Goal: Check status

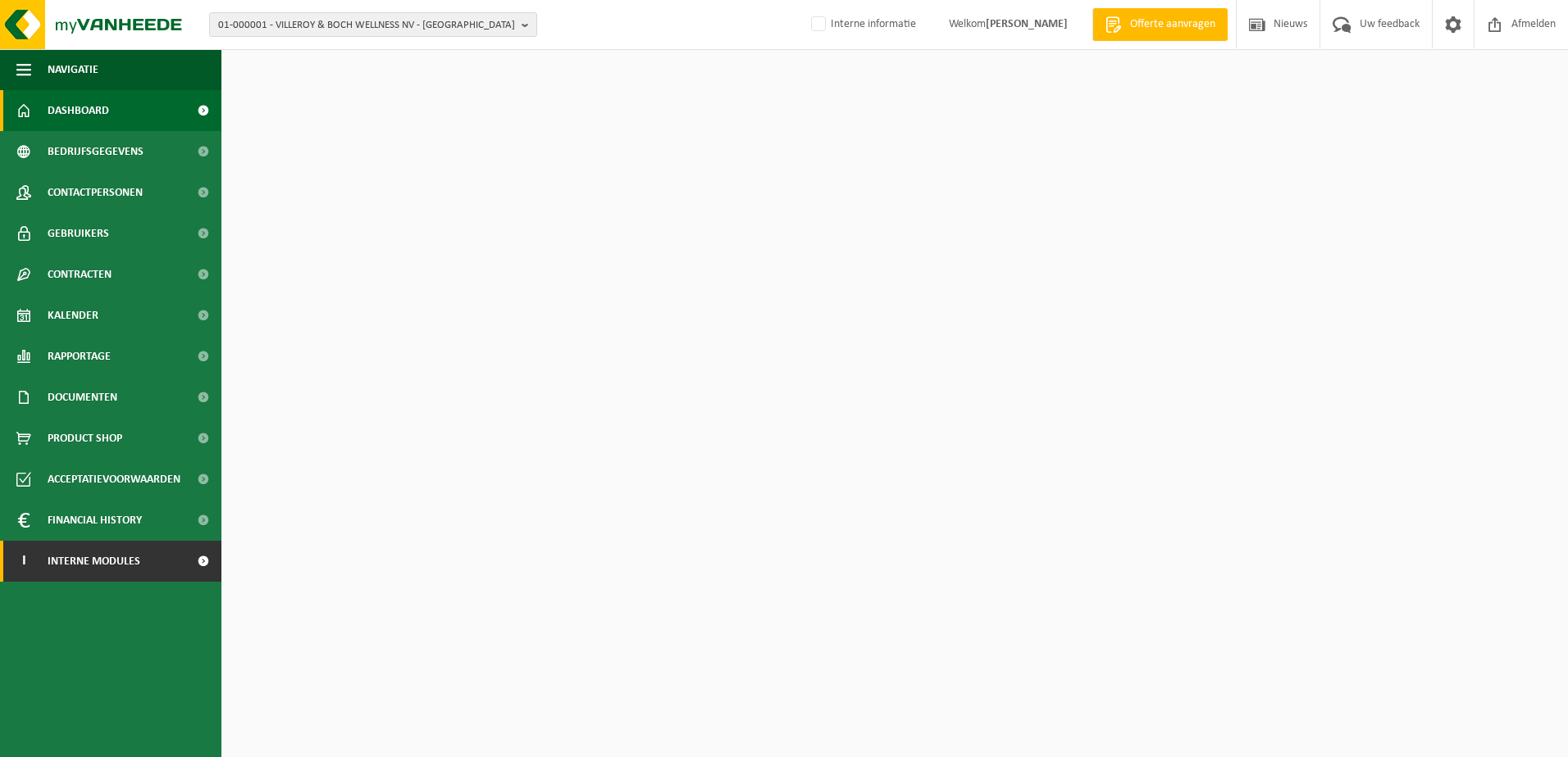
click at [101, 558] on span "Interne modules" at bounding box center [94, 561] width 92 height 41
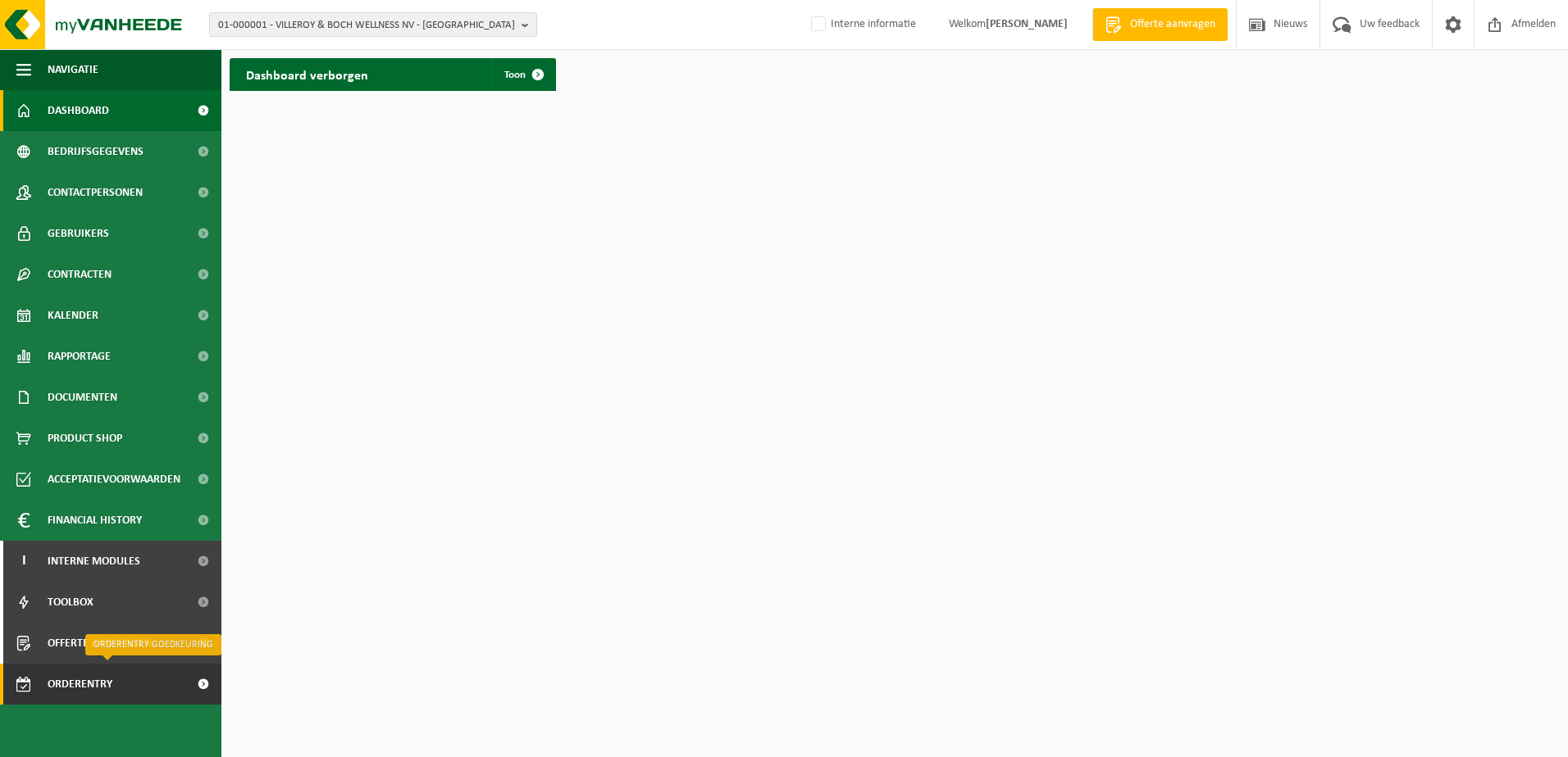
click at [79, 688] on span "Orderentry Goedkeuring" at bounding box center [117, 684] width 138 height 41
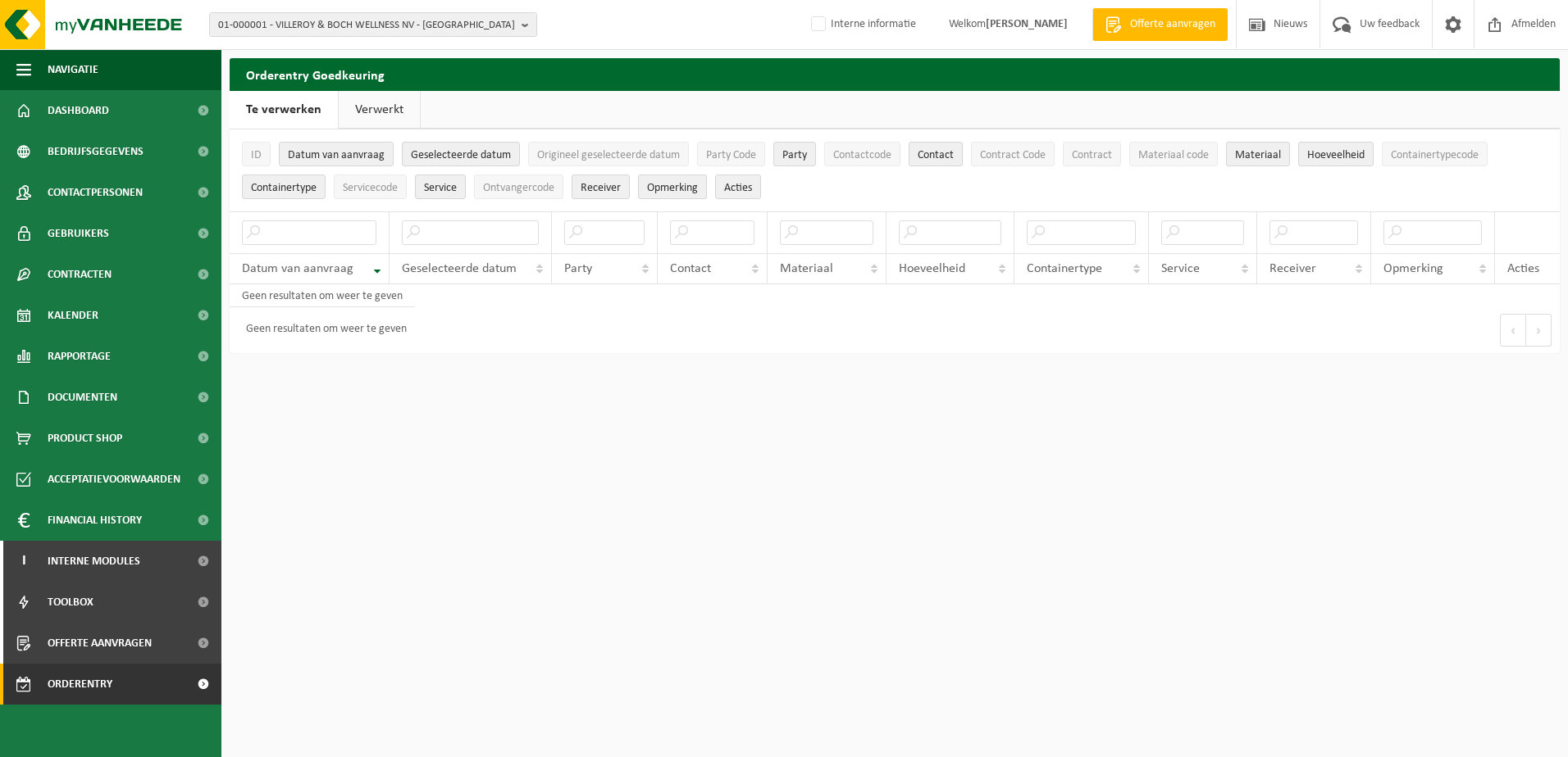
click at [377, 107] on link "Verwerkt" at bounding box center [380, 110] width 82 height 38
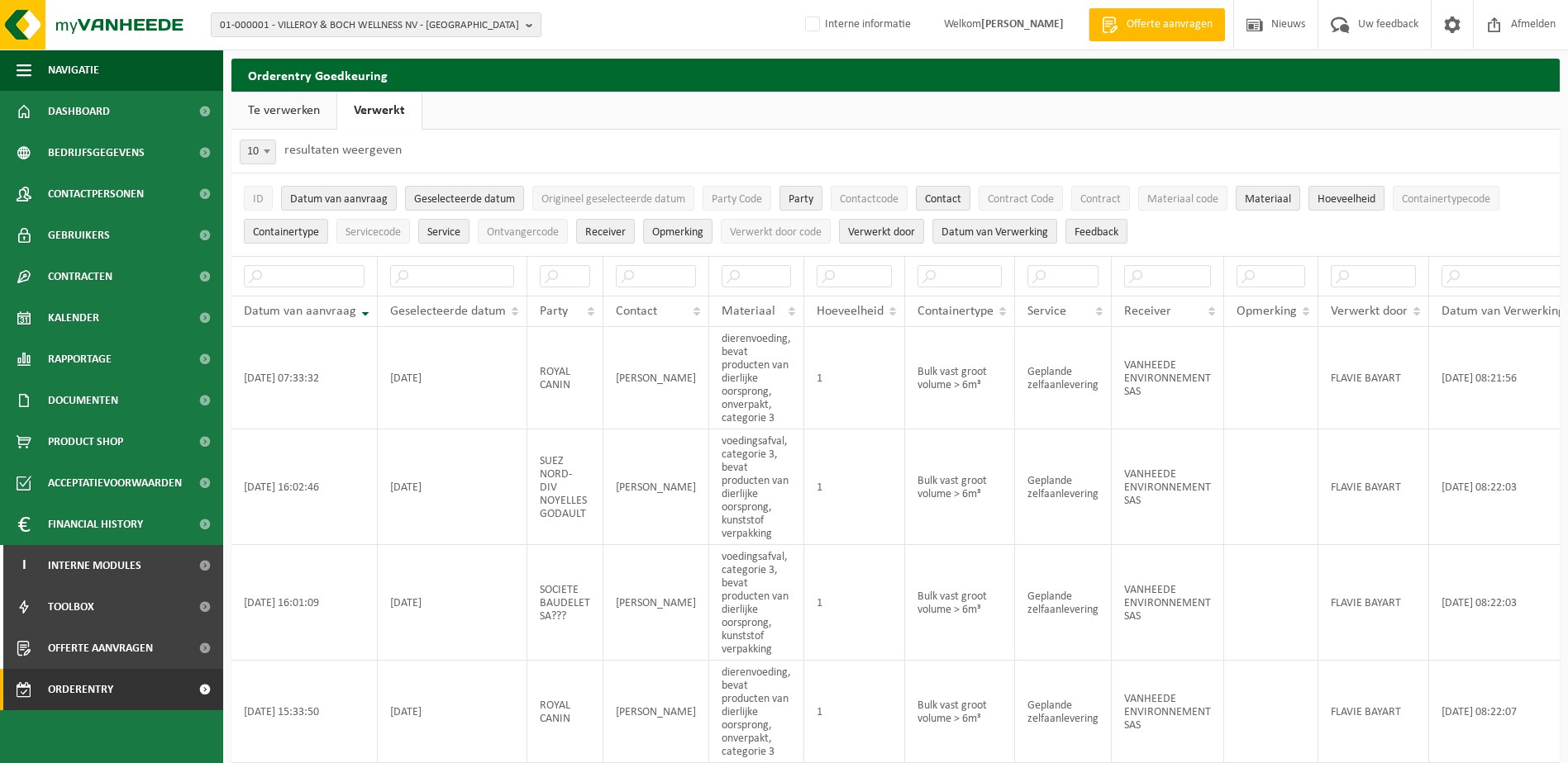
click at [292, 118] on link "Te verwerken" at bounding box center [283, 110] width 105 height 38
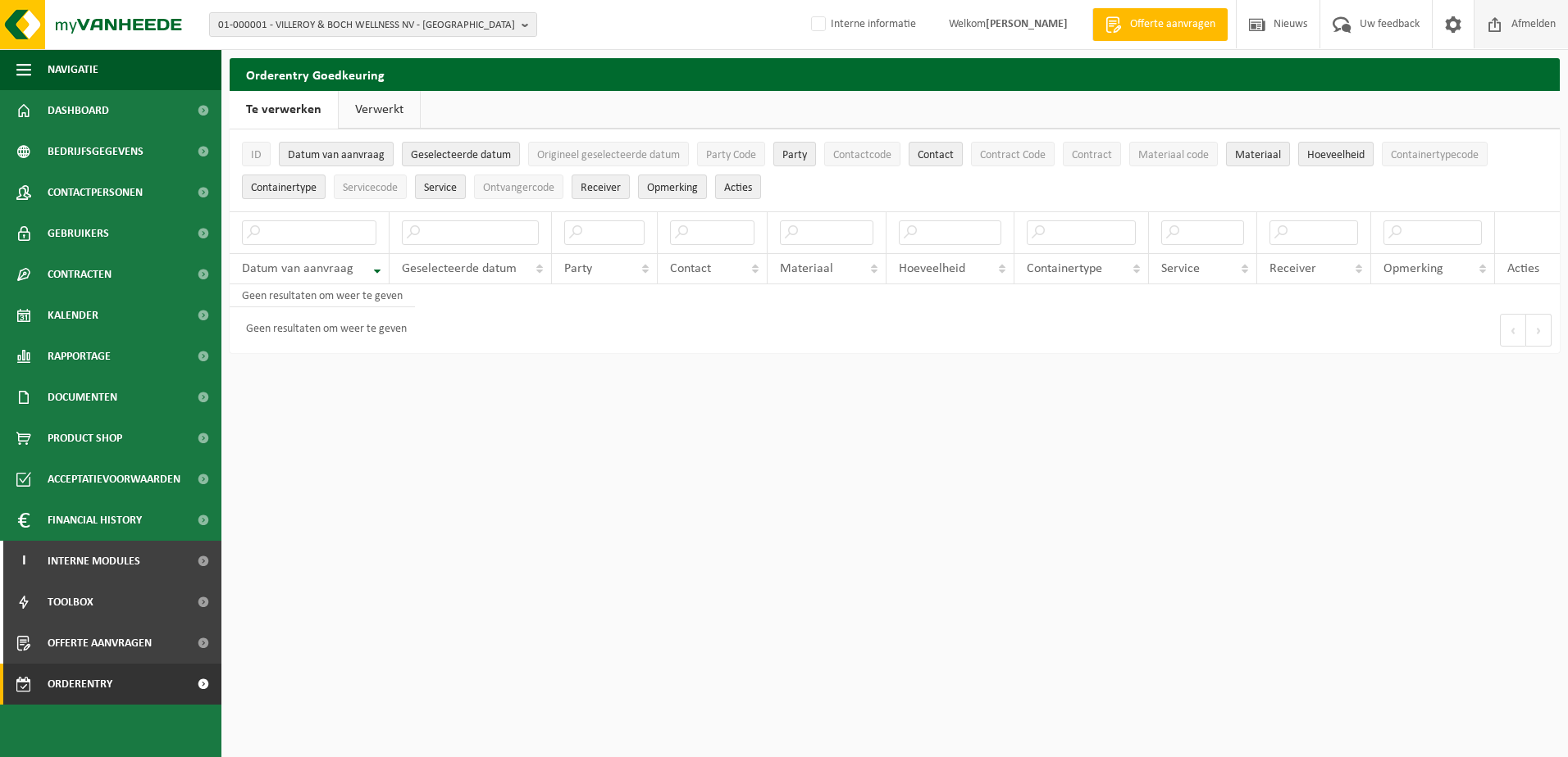
click at [1525, 26] on span "Afmelden" at bounding box center [1534, 24] width 53 height 48
